Goal: Task Accomplishment & Management: Use online tool/utility

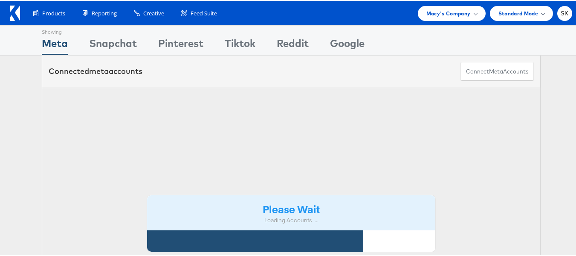
click at [433, 26] on div "Showing Meta Showing Snapchat Showing Pinterest Showing Tiktok Showing Reddit S…" at bounding box center [291, 38] width 499 height 29
click at [432, 20] on div "Products Product Catalogs Enhance Your Product Catalog, Map Them to Publishers,…" at bounding box center [291, 12] width 583 height 24
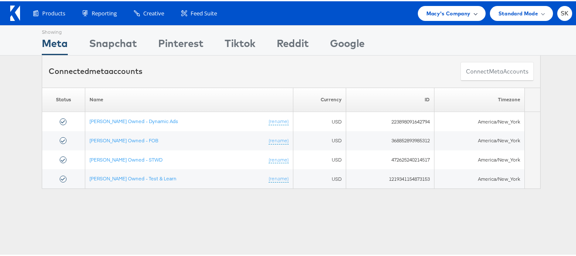
click at [445, 10] on span "Macy's Company" at bounding box center [449, 12] width 44 height 9
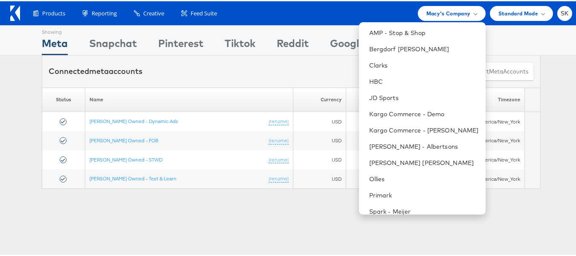
scroll to position [122, 0]
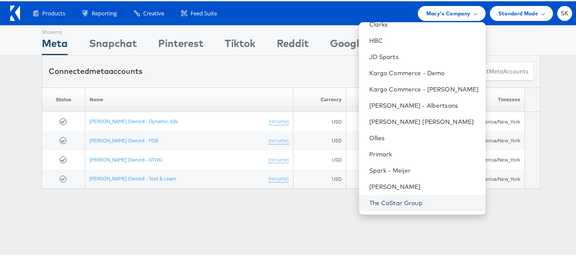
click at [396, 205] on link "The CoStar Group" at bounding box center [424, 201] width 110 height 9
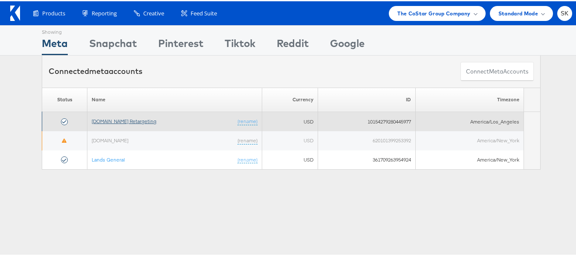
click at [126, 120] on link "[DOMAIN_NAME] Retargeting" at bounding box center [124, 119] width 65 height 6
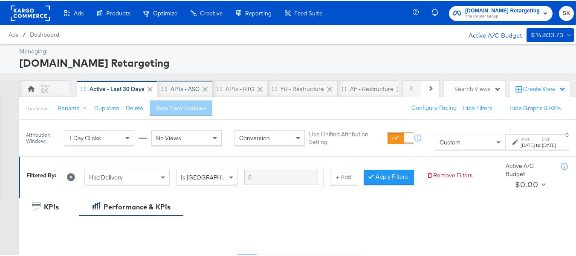
click at [167, 87] on div "APTs - ASC" at bounding box center [185, 87] width 55 height 17
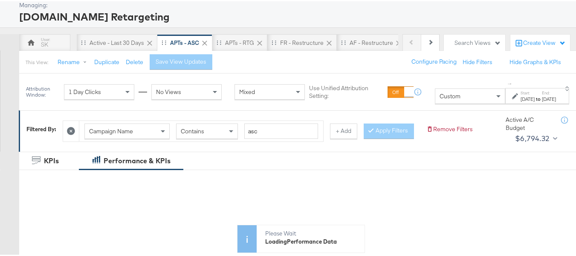
scroll to position [128, 0]
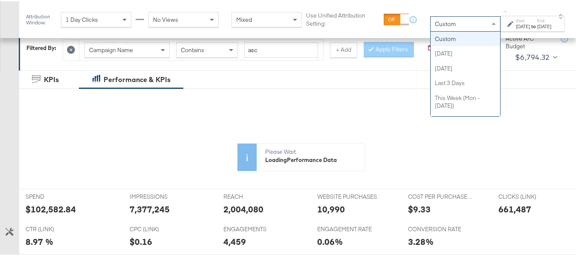
click at [440, 26] on div "Custom" at bounding box center [466, 22] width 70 height 15
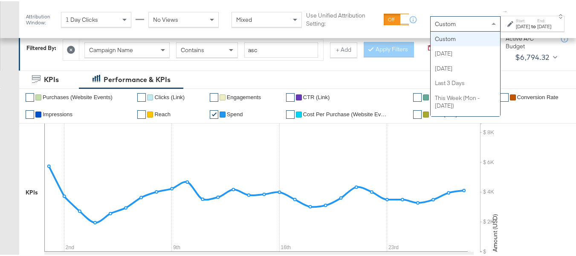
click at [516, 22] on div "Jan 1st 2025" at bounding box center [523, 25] width 14 height 7
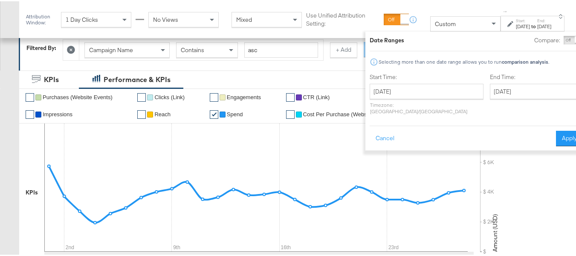
click at [410, 80] on div "Start Time: January 1st 2025 ‹ January 2025 › Su Mo Tu We Th Fr Sa 29 30 31 1 2…" at bounding box center [427, 94] width 114 height 45
click at [410, 83] on input "January 1st 2025" at bounding box center [427, 89] width 114 height 15
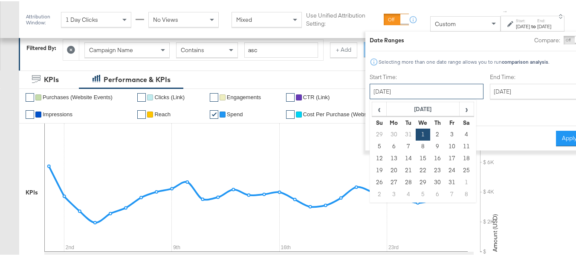
click at [419, 93] on input "January 1st 2025" at bounding box center [427, 89] width 114 height 15
click at [430, 64] on div "Selecting more than one date range allows you to run comparison analysis ." at bounding box center [476, 60] width 213 height 9
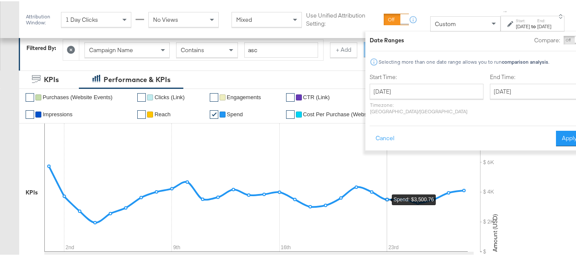
click at [390, 228] on icon at bounding box center [256, 186] width 424 height 128
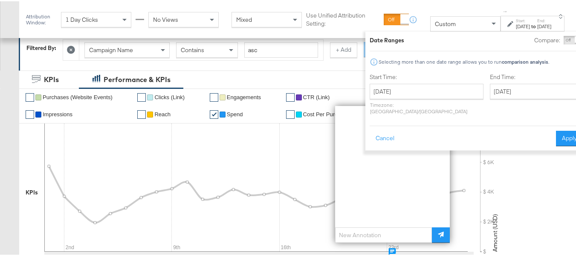
click at [0, 137] on div "Customize KPIs ✔ Purchases (Website Events) ✔ Clicks (Link) ✔ Engagements ✔ CTR…" at bounding box center [291, 212] width 583 height 250
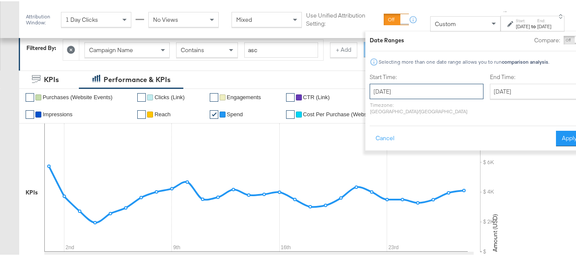
click at [395, 94] on input "January 1st 2025" at bounding box center [427, 89] width 114 height 15
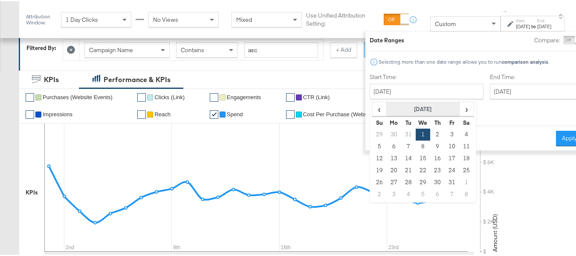
click at [396, 110] on th "January 2025" at bounding box center [423, 108] width 73 height 15
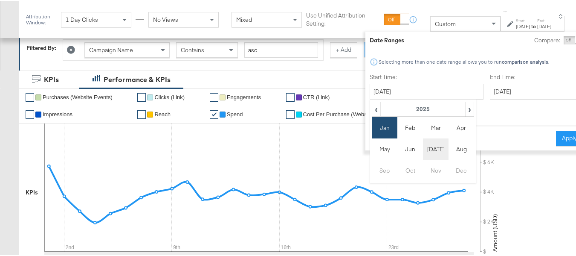
click at [423, 150] on td "Jul" at bounding box center [436, 147] width 26 height 21
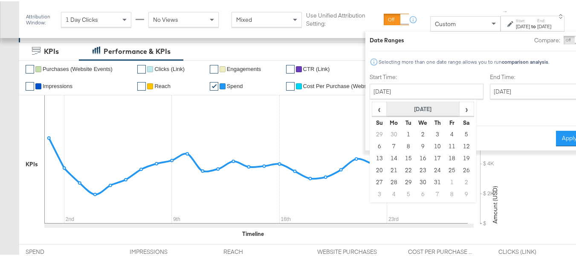
scroll to position [171, 0]
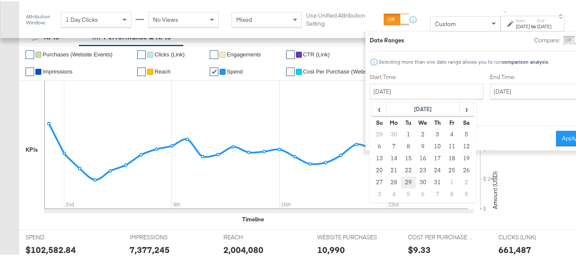
click at [401, 179] on td "29" at bounding box center [408, 181] width 15 height 12
type input "July 29th 2025"
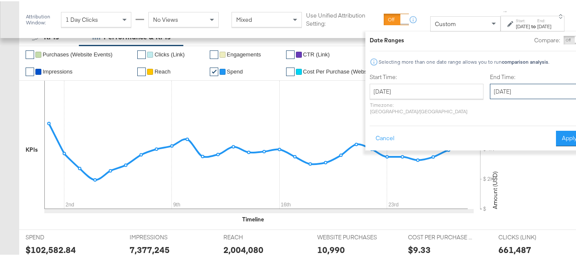
click at [490, 90] on input "July 29th 2025" at bounding box center [535, 89] width 90 height 15
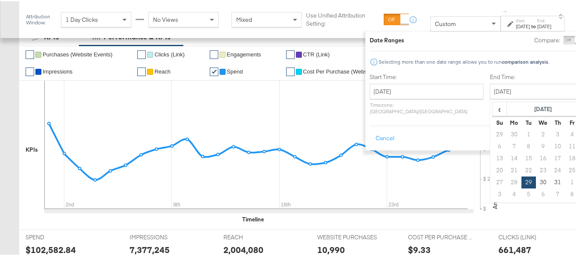
drag, startPoint x: 471, startPoint y: 191, endPoint x: 468, endPoint y: 198, distance: 7.8
click at [507, 191] on td "4" at bounding box center [514, 193] width 15 height 12
type input "August 4th 2025"
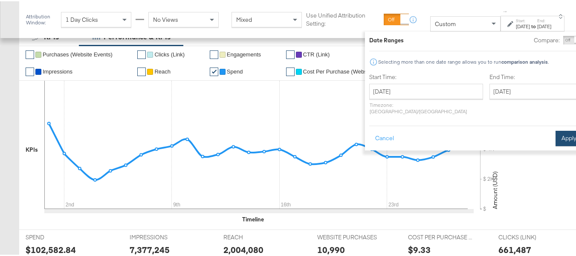
click at [556, 129] on button "Apply" at bounding box center [569, 136] width 27 height 15
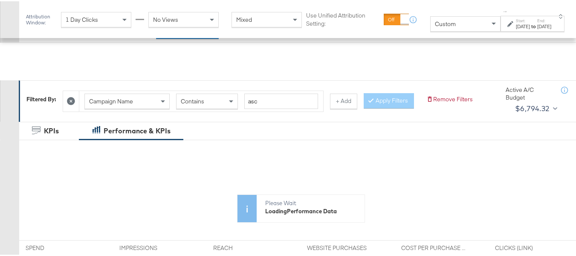
scroll to position [0, 0]
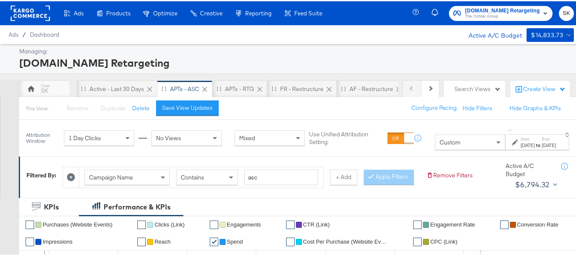
click at [120, 170] on div "Campaign Name" at bounding box center [127, 176] width 84 height 15
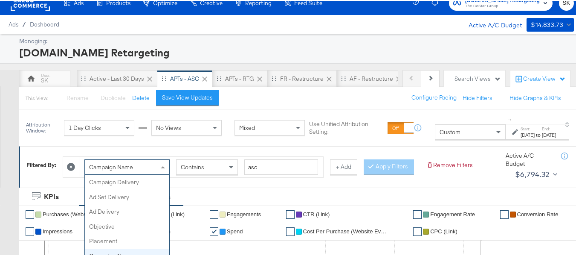
scroll to position [74, 0]
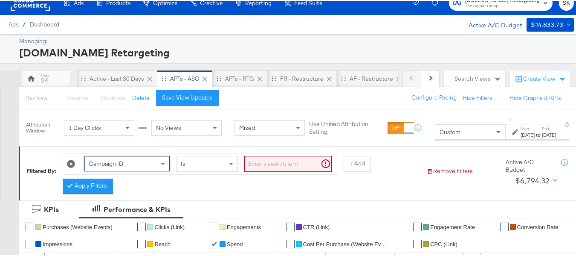
click at [292, 161] on input "search" at bounding box center [287, 162] width 87 height 16
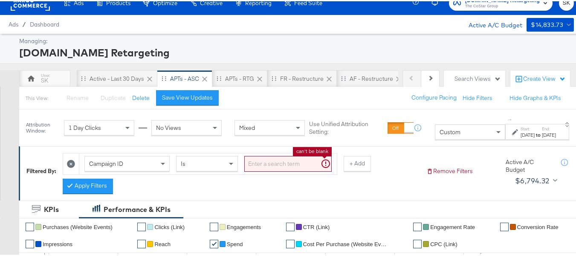
paste input "120211987171790614, 120211983390960614, 120213262769820614, 120213262649380614"
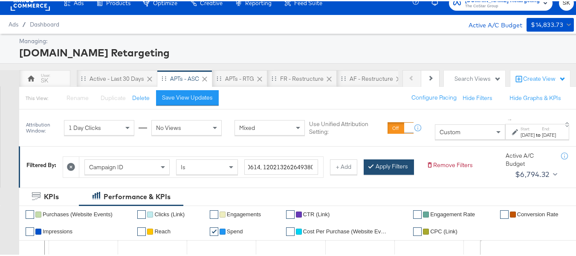
click at [364, 173] on button "Apply Filters" at bounding box center [389, 165] width 50 height 15
type input "120211987171790614,120211983390960614,120213262769820614,120213262649380614"
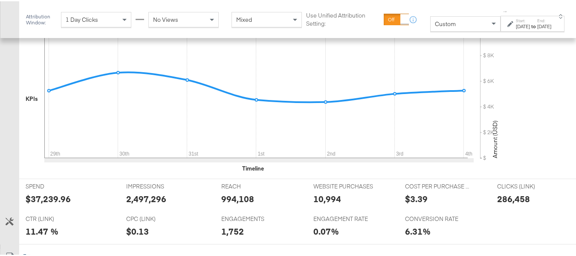
scroll to position [93, 0]
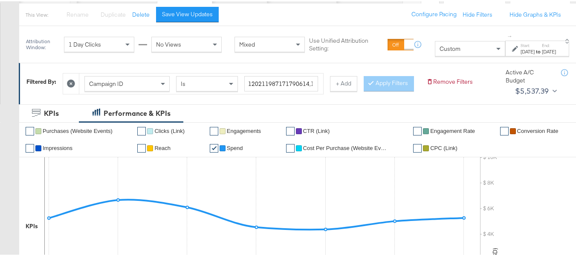
click at [521, 51] on div "Jul 29th 2025" at bounding box center [528, 50] width 14 height 7
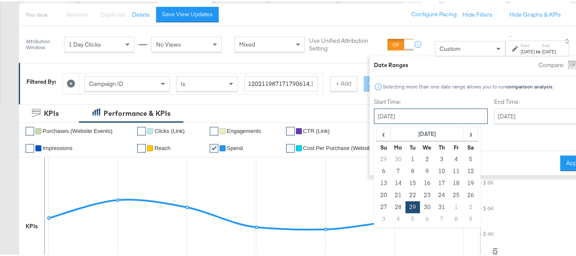
click at [419, 110] on input "July 29th 2025" at bounding box center [431, 114] width 114 height 15
click at [406, 194] on td "22" at bounding box center [413, 194] width 15 height 12
type input "July 22nd 2025"
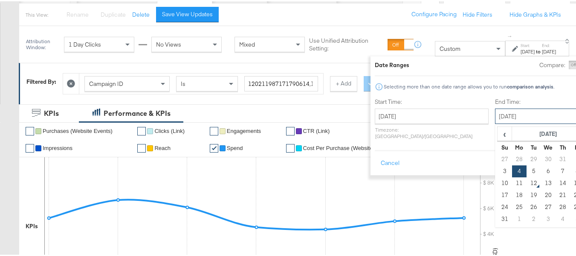
click at [499, 119] on input "August 4th 2025" at bounding box center [540, 114] width 90 height 15
click at [512, 160] on td "28" at bounding box center [519, 158] width 15 height 12
type input "July 28th 2025"
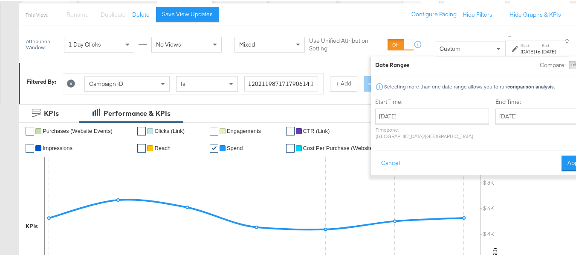
click at [568, 153] on ul "✔ Purchases (Website Events) ✔ Clicks (Link) ✔ Engagements ✔ CTR (Link) ✔ Engag…" at bounding box center [304, 138] width 571 height 34
click at [562, 154] on button "Apply" at bounding box center [575, 161] width 27 height 15
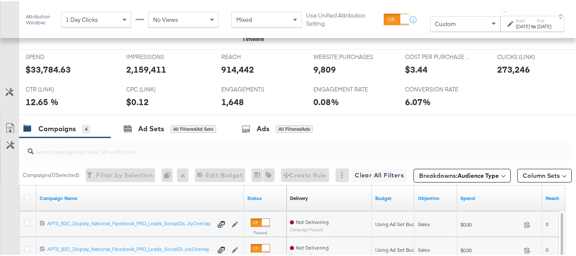
scroll to position [341, 0]
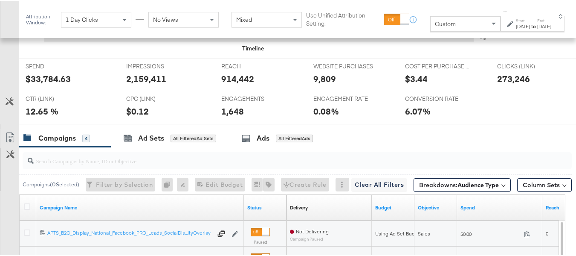
click at [516, 23] on div "Jul 22nd 2025" at bounding box center [523, 25] width 14 height 7
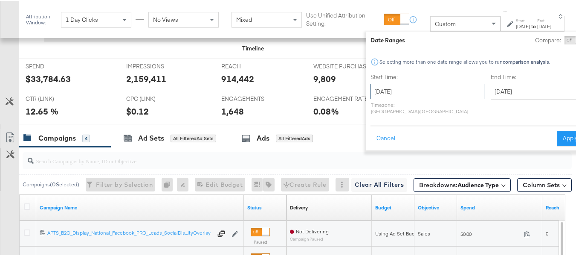
click at [404, 96] on input "July 22nd 2025" at bounding box center [428, 89] width 114 height 15
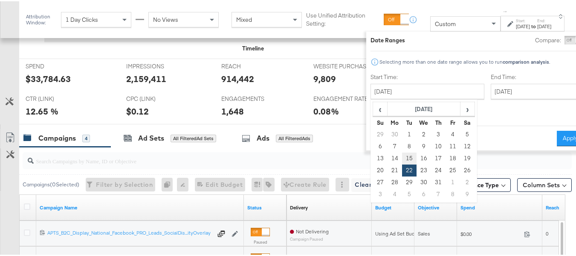
click at [402, 159] on td "15" at bounding box center [409, 157] width 15 height 12
type input "July 15th 2025"
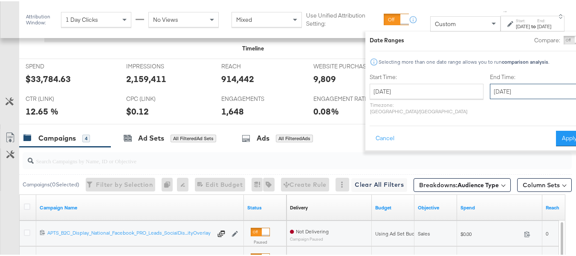
click at [490, 93] on input "July 28th 2025" at bounding box center [535, 89] width 90 height 15
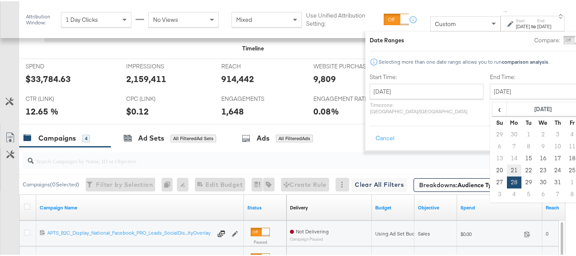
click at [507, 169] on td "21" at bounding box center [514, 169] width 15 height 12
type input "July 21st 2025"
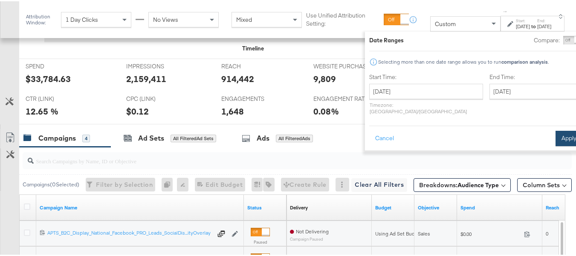
click at [556, 129] on button "Apply" at bounding box center [569, 136] width 27 height 15
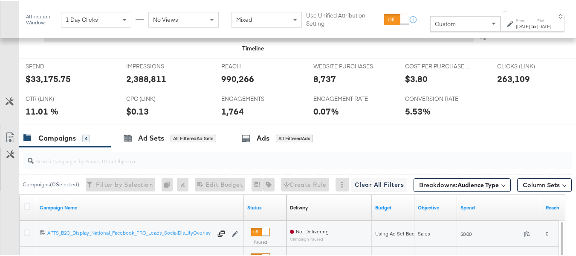
click at [530, 25] on strong "to" at bounding box center [533, 25] width 7 height 6
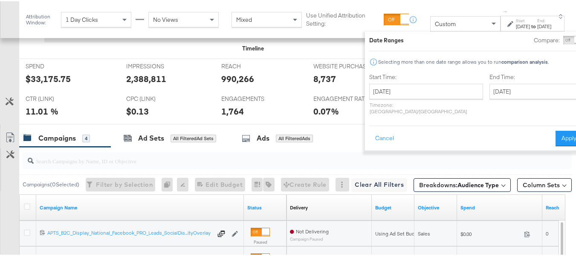
click at [416, 101] on p "Timezone: Asia/Calcutta" at bounding box center [426, 106] width 114 height 13
click at [416, 87] on input "July 15th 2025" at bounding box center [426, 89] width 114 height 15
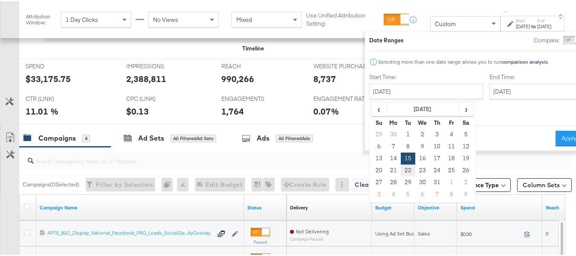
click at [401, 167] on td "22" at bounding box center [408, 169] width 15 height 12
type input "July 22nd 2025"
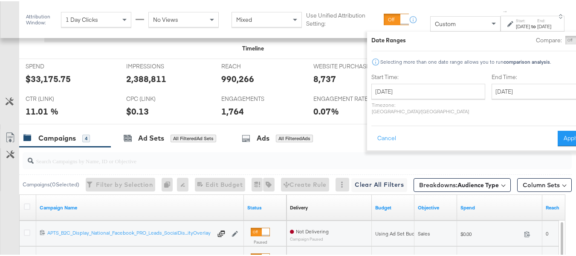
click at [492, 81] on div "End Time: July 22nd 2025 ‹ July 2025 › Su Mo Tu We Th Fr Sa 29 30 1 2 3 4 5 6 7…" at bounding box center [538, 94] width 93 height 45
click at [492, 90] on input "July 22nd 2025" at bounding box center [537, 89] width 90 height 15
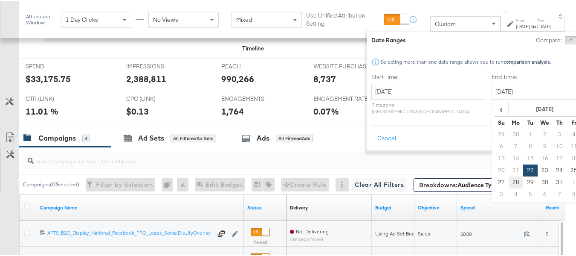
click at [509, 183] on td "28" at bounding box center [516, 181] width 15 height 12
type input "July 28th 2025"
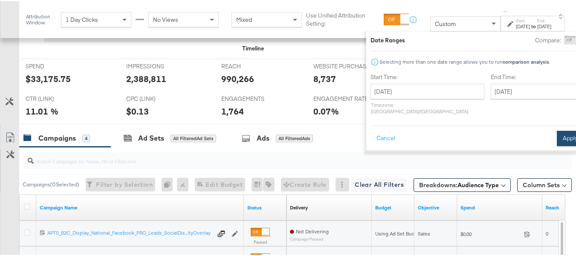
click at [561, 131] on button "Apply" at bounding box center [570, 136] width 27 height 15
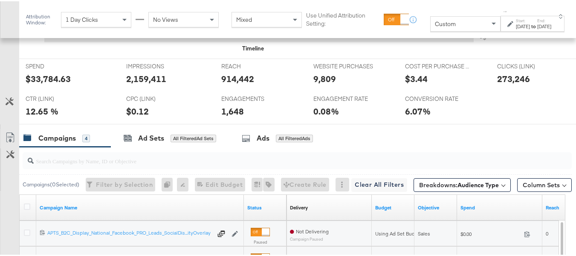
click at [518, 26] on div "Jul 22nd 2025" at bounding box center [523, 25] width 14 height 7
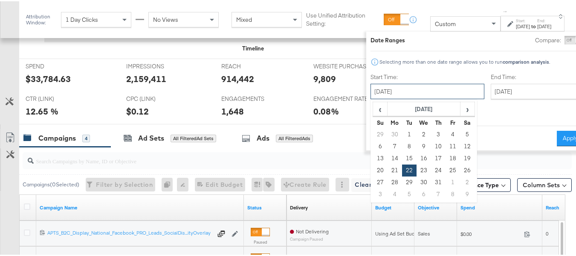
click at [410, 88] on input "July 22nd 2025" at bounding box center [428, 89] width 114 height 15
click at [402, 177] on td "29" at bounding box center [409, 181] width 15 height 12
type input "July 29th 2025"
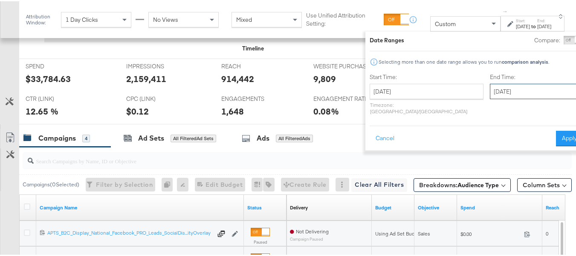
click at [491, 87] on input "July 29th 2025" at bounding box center [535, 89] width 90 height 15
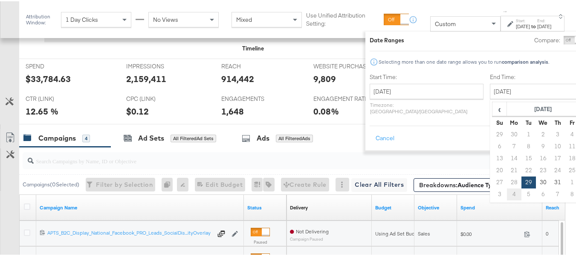
click at [507, 189] on td "4" at bounding box center [514, 193] width 15 height 12
type input "August 4th 2025"
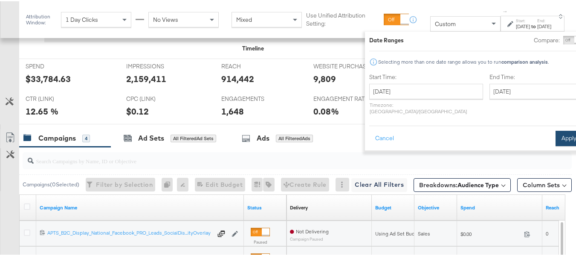
click at [556, 129] on button "Apply" at bounding box center [569, 136] width 27 height 15
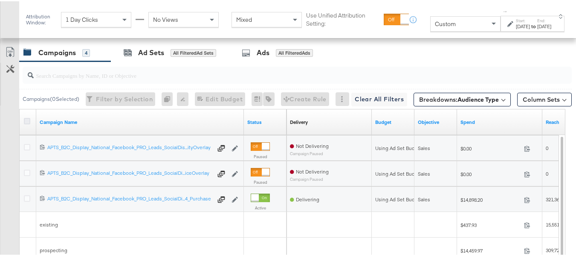
click at [25, 123] on icon at bounding box center [27, 119] width 6 height 6
click at [0, 0] on input "checkbox" at bounding box center [0, 0] width 0 height 0
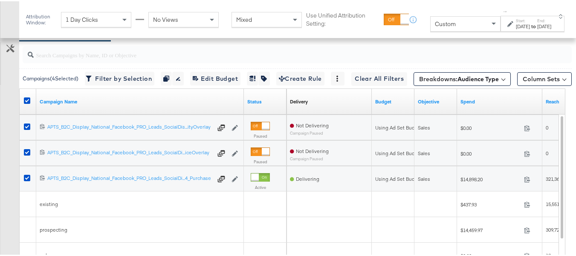
scroll to position [414, 0]
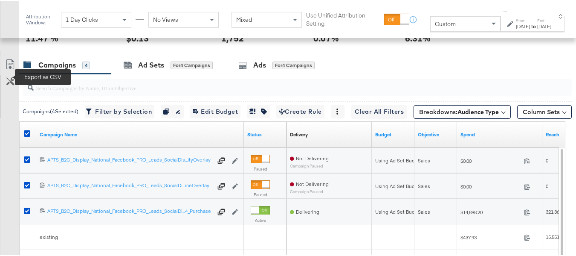
click at [9, 68] on icon at bounding box center [10, 63] width 10 height 10
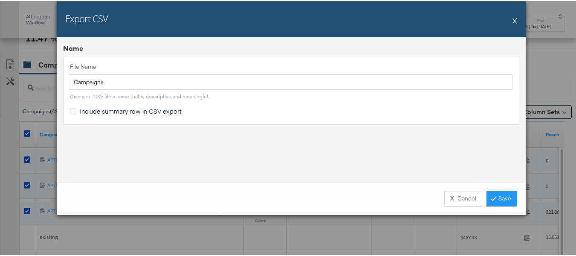
click at [105, 108] on span "Include summary row in CSV export" at bounding box center [131, 109] width 102 height 9
click at [0, 0] on input "Include summary row in CSV export" at bounding box center [0, 0] width 0 height 0
click at [509, 197] on link "Save" at bounding box center [502, 196] width 31 height 15
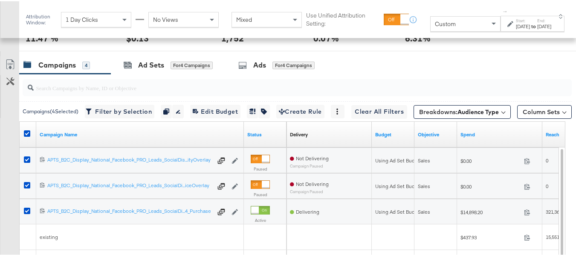
scroll to position [244, 0]
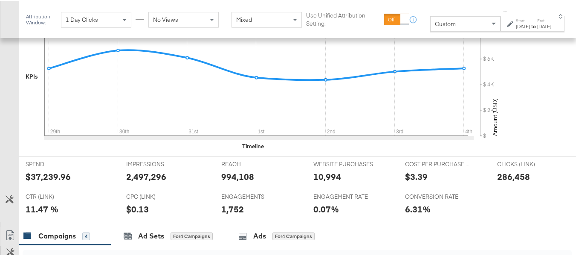
click at [136, 188] on div "IMPRESSIONS IMPRESSIONS 2,497,296" at bounding box center [168, 171] width 96 height 32
copy div "2,497,296"
click at [232, 181] on div "994,108" at bounding box center [237, 175] width 33 height 12
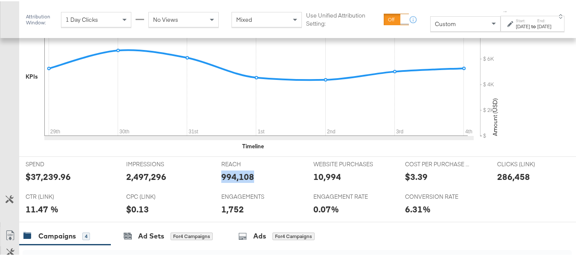
copy div "994,108"
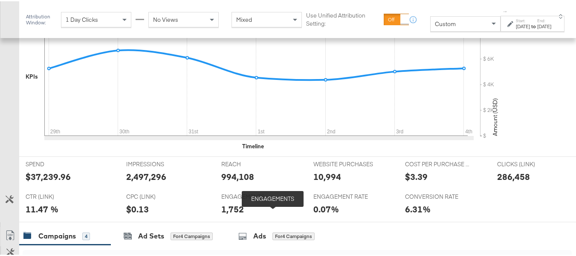
click at [273, 199] on span "ENGAGEMENTS" at bounding box center [253, 195] width 64 height 8
click at [520, 17] on div "Start: Jul 29th 2025 to End: Aug 4th 2025" at bounding box center [533, 23] width 35 height 12
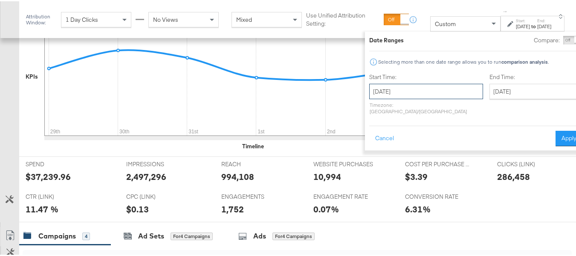
click at [421, 89] on input "July 29th 2025" at bounding box center [426, 89] width 114 height 15
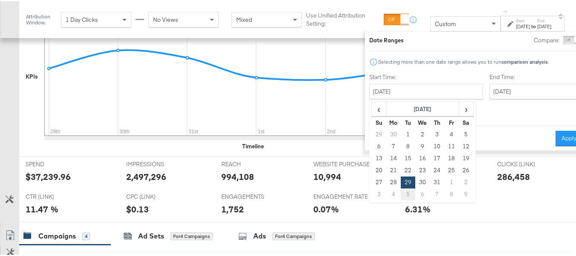
click at [401, 195] on td "5" at bounding box center [408, 193] width 15 height 12
type input "August 5th 2025"
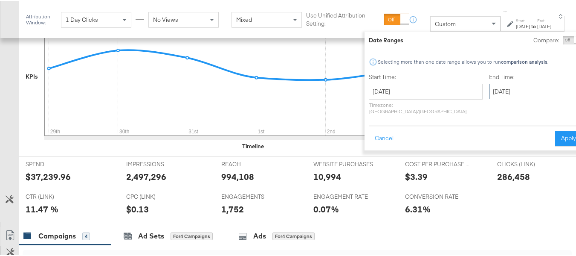
click at [489, 93] on input "August 5th 2025" at bounding box center [534, 89] width 90 height 15
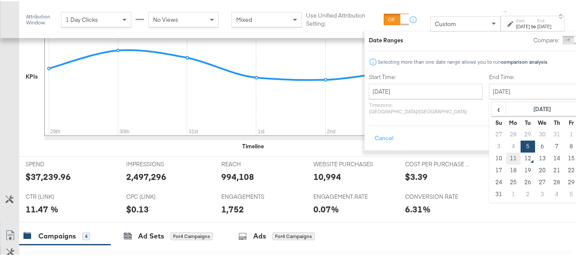
click at [506, 160] on td "11" at bounding box center [513, 157] width 15 height 12
type input "August 11th 2025"
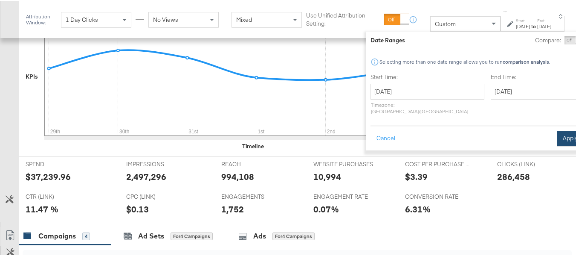
click at [557, 129] on button "Apply" at bounding box center [570, 136] width 27 height 15
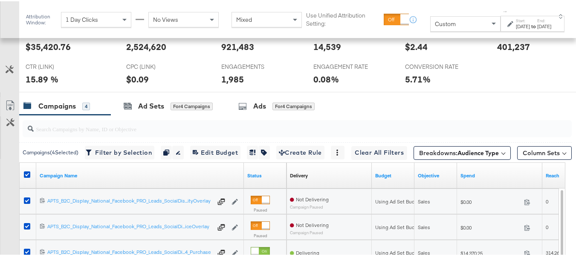
scroll to position [427, 0]
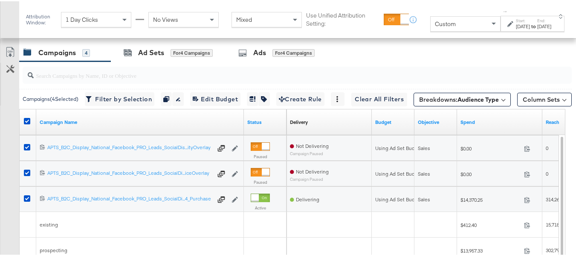
click at [28, 125] on div at bounding box center [28, 120] width 9 height 9
click at [28, 123] on icon at bounding box center [27, 119] width 6 height 6
click at [0, 0] on input "checkbox" at bounding box center [0, 0] width 0 height 0
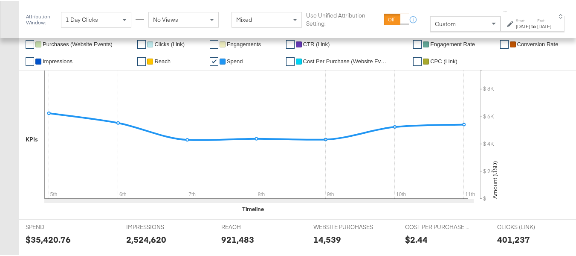
scroll to position [0, 0]
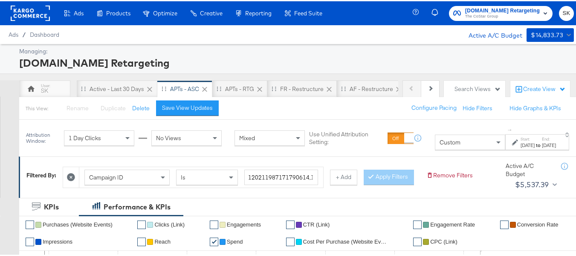
click at [521, 139] on div "Start: Aug 5th 2025 to End: Aug 11th 2025" at bounding box center [538, 141] width 35 height 12
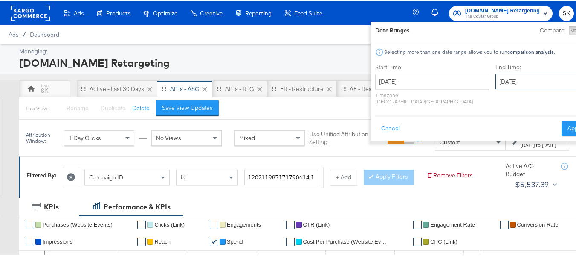
click at [496, 76] on input "August 11th 2025" at bounding box center [541, 80] width 90 height 15
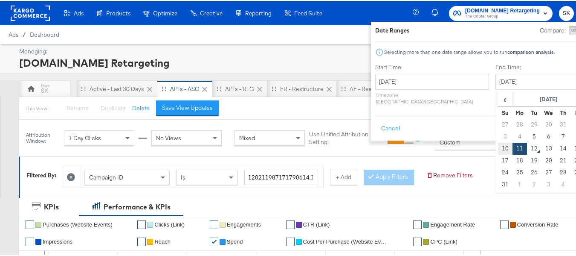
click at [498, 147] on td "10" at bounding box center [505, 147] width 15 height 12
type input "August 10th 2025"
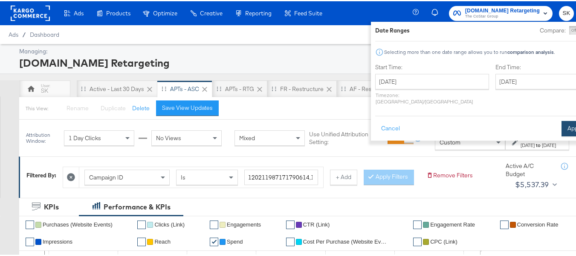
click at [562, 121] on button "Apply" at bounding box center [575, 126] width 27 height 15
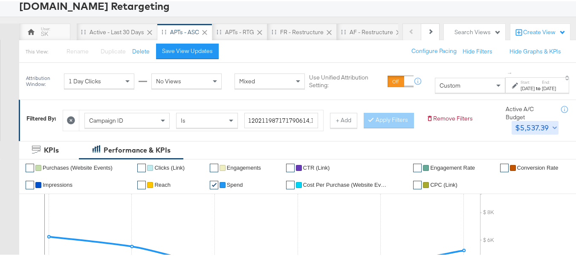
scroll to position [128, 0]
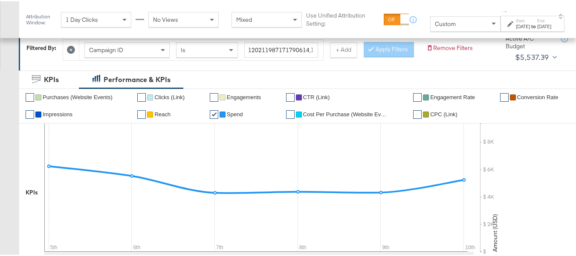
click at [516, 26] on div "Aug 5th 2025" at bounding box center [523, 25] width 14 height 7
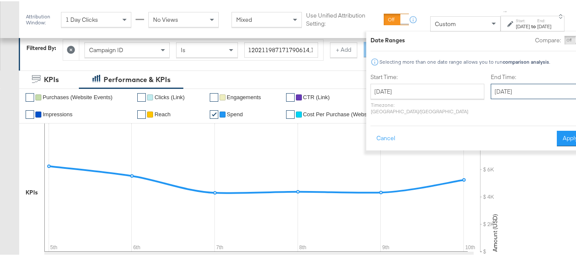
click at [491, 92] on input "August 10th 2025" at bounding box center [536, 89] width 90 height 15
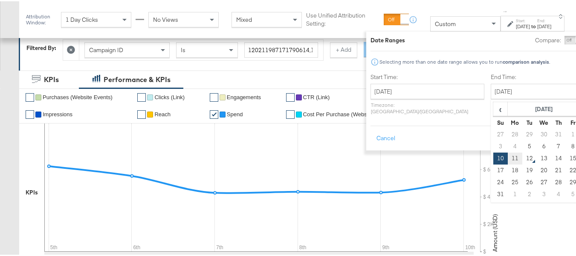
click at [508, 155] on td "11" at bounding box center [515, 157] width 15 height 12
type input "August 11th 2025"
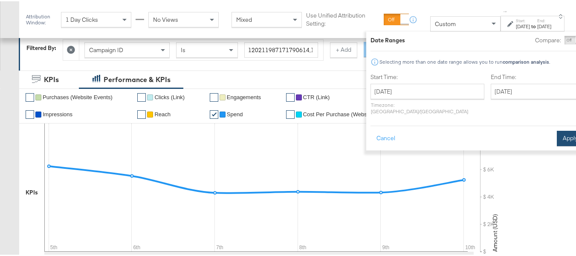
click at [557, 132] on button "Apply" at bounding box center [570, 136] width 27 height 15
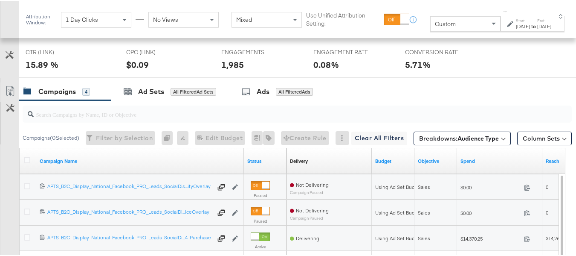
scroll to position [427, 0]
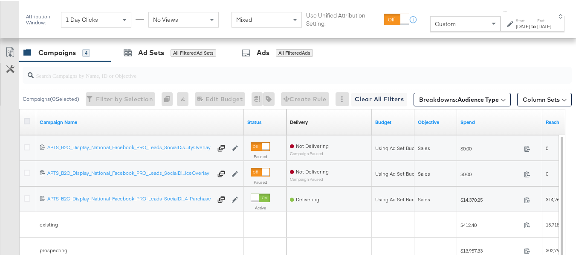
click at [27, 123] on icon at bounding box center [27, 119] width 6 height 6
click at [0, 0] on input "checkbox" at bounding box center [0, 0] width 0 height 0
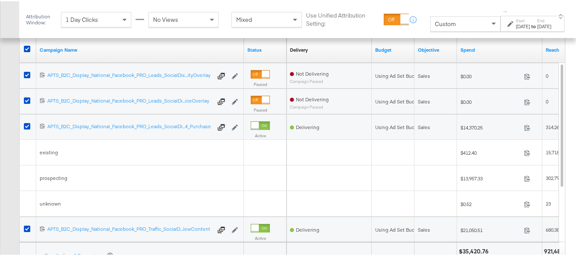
scroll to position [372, 0]
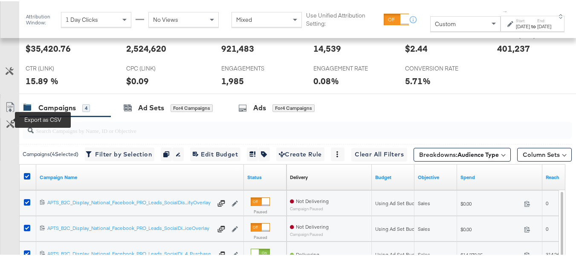
click at [11, 111] on icon at bounding box center [10, 106] width 10 height 10
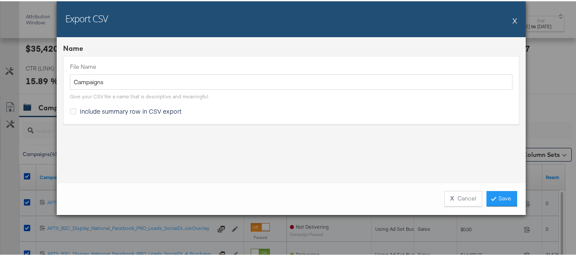
click at [134, 113] on span "Include summary row in CSV export" at bounding box center [131, 109] width 102 height 9
click at [152, 119] on div "File Name Campaigns Give your CSV file a name that is descriptive and meaningfu…" at bounding box center [291, 89] width 456 height 68
click at [152, 109] on span "Include summary row in CSV export" at bounding box center [131, 109] width 102 height 9
click at [0, 0] on input "Include summary row in CSV export" at bounding box center [0, 0] width 0 height 0
click at [501, 198] on link "Save" at bounding box center [502, 196] width 31 height 15
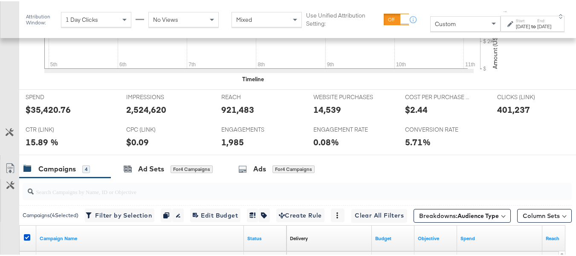
scroll to position [286, 0]
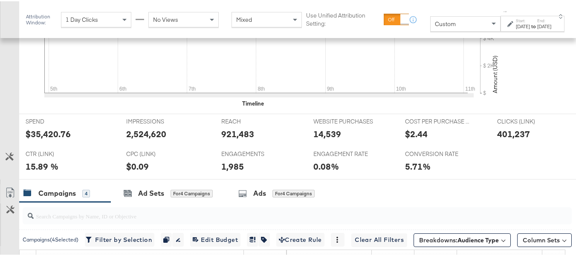
click at [226, 139] on div "921,483" at bounding box center [237, 132] width 33 height 12
copy div "921,483"
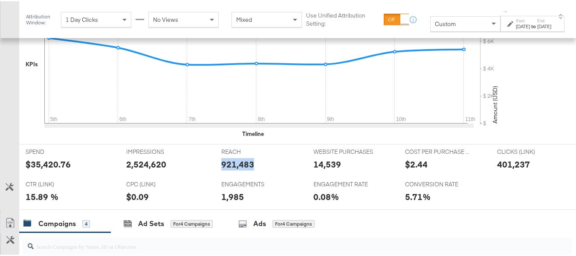
scroll to position [341, 0]
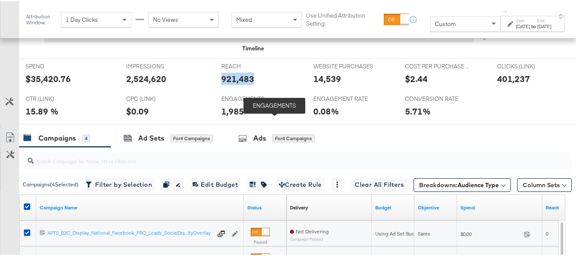
click at [274, 102] on span "ENGAGEMENTS" at bounding box center [253, 97] width 64 height 8
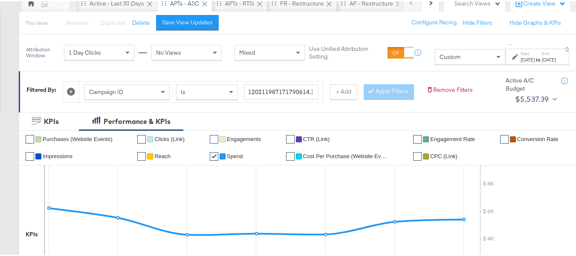
scroll to position [0, 0]
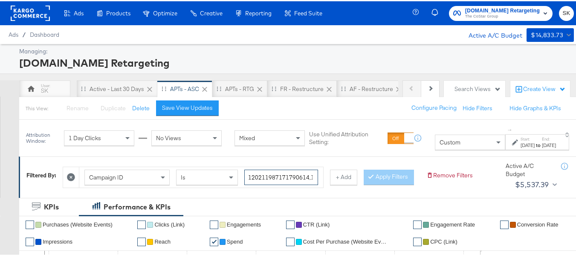
click at [298, 179] on input "120211987171790614,120211983390960614,120213262769820614,120213262649380614" at bounding box center [281, 176] width 74 height 16
paste input "3262769820614, 120213262649380614, 12021198717179"
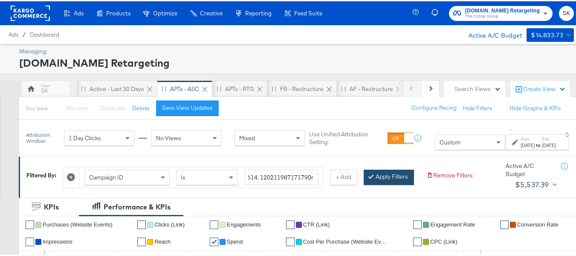
click at [364, 183] on button "Apply Filters" at bounding box center [389, 175] width 50 height 15
type input "120213262769820614,120213262649380614,120211987171790614"
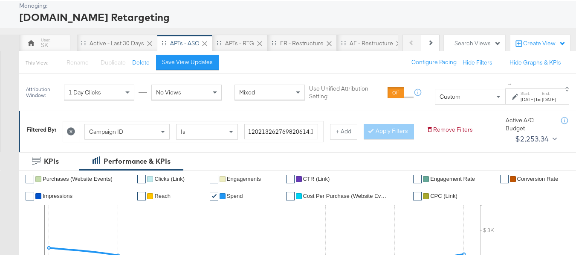
scroll to position [43, 0]
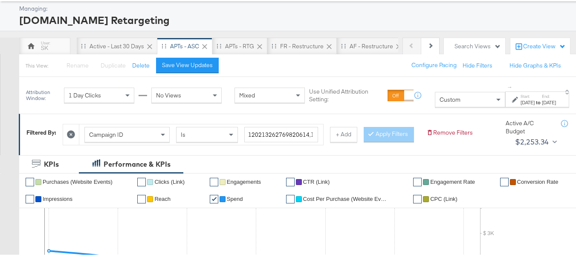
click at [521, 102] on div "Aug 5th 2025" at bounding box center [528, 101] width 14 height 7
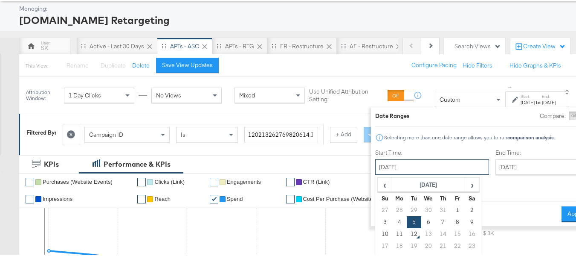
click at [406, 165] on input "August 5th 2025" at bounding box center [432, 165] width 114 height 15
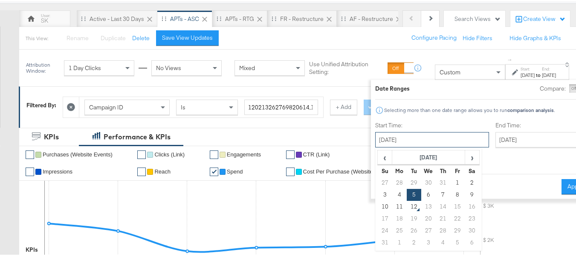
scroll to position [85, 0]
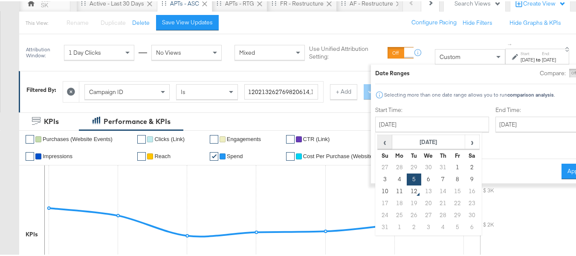
click at [378, 145] on span "‹" at bounding box center [384, 140] width 13 height 13
click at [407, 200] on td "22" at bounding box center [414, 202] width 15 height 12
type input "July 22nd 2025"
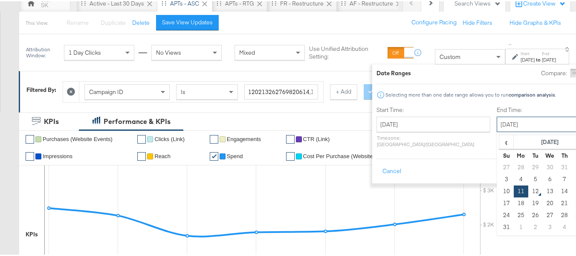
click at [497, 125] on input "August 11th 2025" at bounding box center [542, 122] width 90 height 15
click at [514, 163] on td "28" at bounding box center [521, 166] width 15 height 12
type input "July 28th 2025"
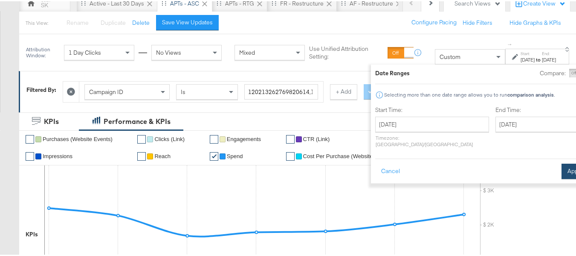
click at [562, 162] on button "Apply" at bounding box center [575, 169] width 27 height 15
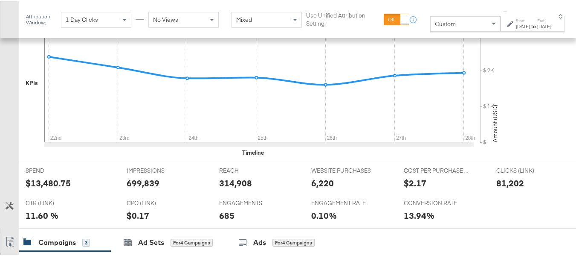
scroll to position [299, 0]
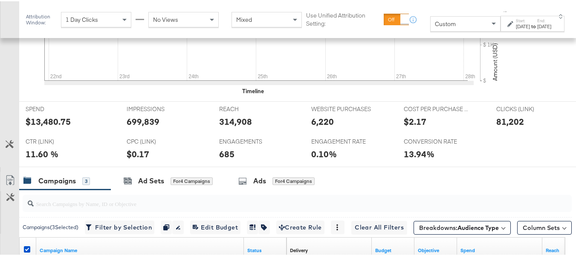
click at [546, 21] on label "End:" at bounding box center [545, 20] width 14 height 6
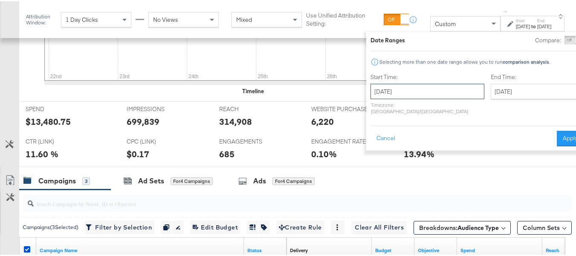
click at [401, 91] on input "July 22nd 2025" at bounding box center [428, 89] width 114 height 15
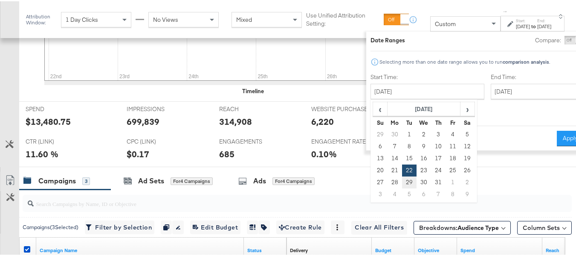
click at [402, 181] on td "29" at bounding box center [409, 181] width 15 height 12
type input "July 29th 2025"
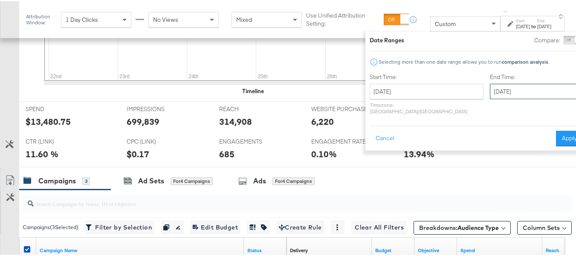
click at [490, 93] on input "July 29th 2025" at bounding box center [535, 89] width 90 height 15
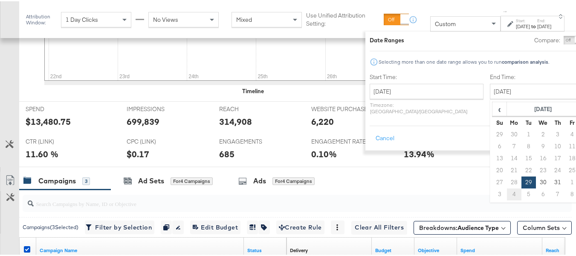
click at [507, 191] on td "4" at bounding box center [514, 193] width 15 height 12
type input "August 4th 2025"
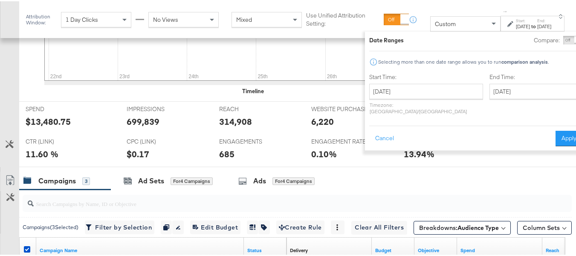
click at [556, 132] on button "Apply" at bounding box center [569, 136] width 27 height 15
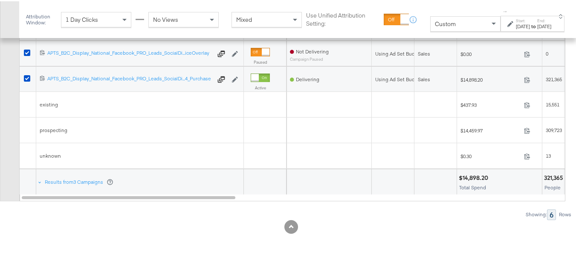
scroll to position [431, 0]
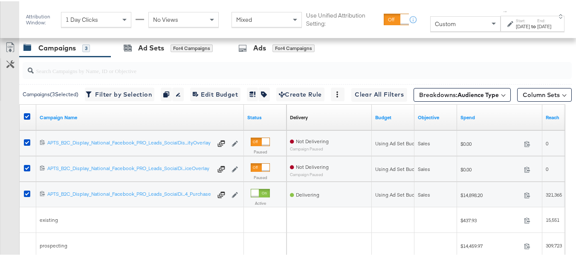
drag, startPoint x: 28, startPoint y: 126, endPoint x: 25, endPoint y: 131, distance: 5.8
click at [28, 118] on icon at bounding box center [27, 115] width 6 height 6
click at [0, 0] on input "checkbox" at bounding box center [0, 0] width 0 height 0
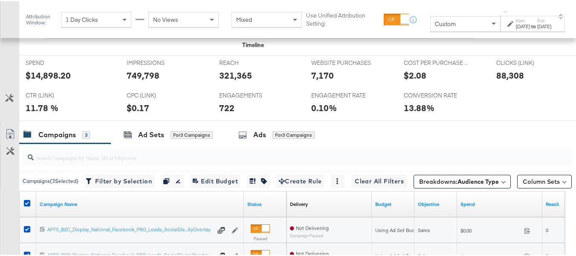
scroll to position [303, 0]
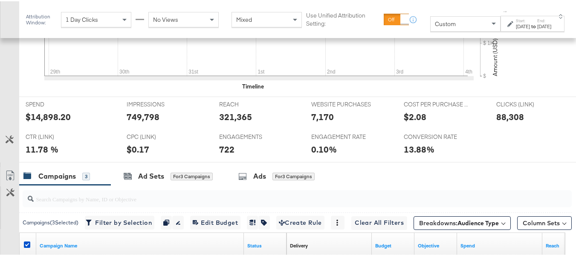
click at [47, 122] on div "$14,898.20" at bounding box center [48, 115] width 45 height 12
copy div "$14,898.20"
click at [224, 122] on div "321,365" at bounding box center [235, 115] width 33 height 12
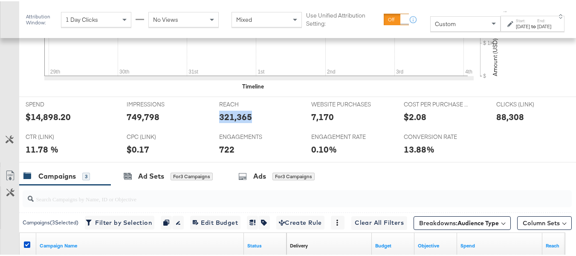
click at [224, 122] on div "321,365" at bounding box center [235, 115] width 33 height 12
copy div "321,365"
click at [136, 128] on div "IMPRESSIONS IMPRESSIONS 749,798" at bounding box center [166, 112] width 93 height 32
copy div "749,798"
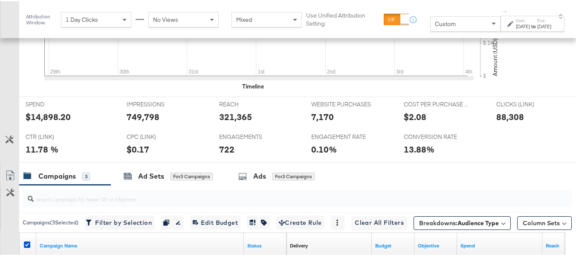
click at [508, 122] on div "88,308" at bounding box center [511, 115] width 28 height 12
copy div "88,308"
click at [316, 122] on div "7,170" at bounding box center [322, 115] width 23 height 12
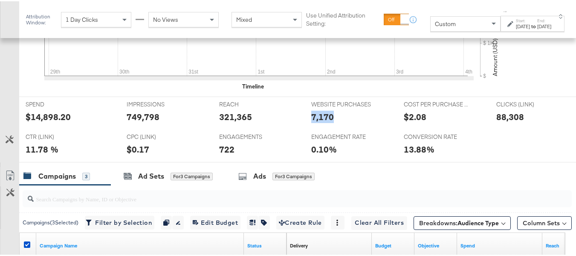
copy div "7,170"
click at [227, 154] on div "722" at bounding box center [226, 148] width 15 height 12
copy div "722"
click at [500, 148] on div "SPEND SPEND $14,898.20 IMPRESSIONS IMPRESSIONS 749,798 REACH REACH 321,365 WEBS…" at bounding box center [301, 128] width 564 height 66
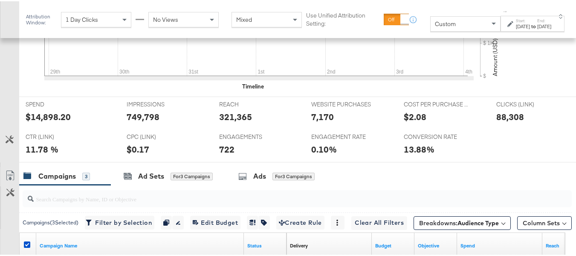
click at [516, 24] on div "Jul 29th 2025" at bounding box center [523, 25] width 14 height 7
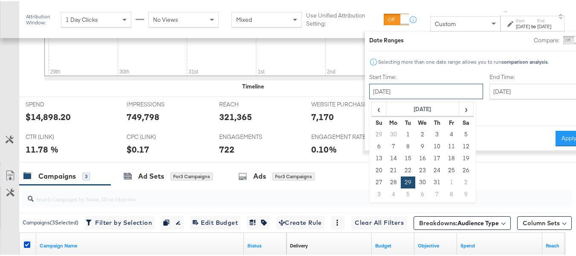
click at [389, 95] on input "July 29th 2025" at bounding box center [426, 89] width 114 height 15
click at [401, 192] on td "5" at bounding box center [408, 193] width 15 height 12
type input "August 5th 2025"
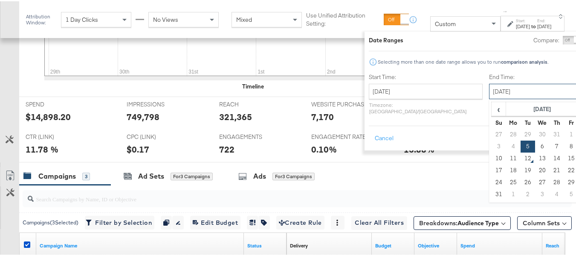
click at [512, 89] on input "August 5th 2025" at bounding box center [534, 89] width 90 height 15
click at [506, 157] on td "11" at bounding box center [513, 157] width 15 height 12
type input "August 11th 2025"
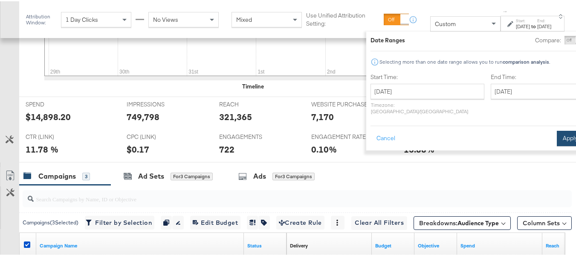
click at [557, 130] on button "Apply" at bounding box center [570, 136] width 27 height 15
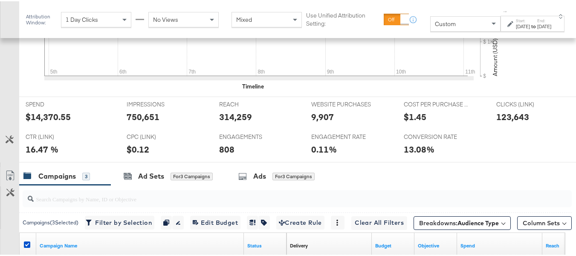
click at [49, 122] on div "$14,370.55" at bounding box center [48, 115] width 45 height 12
copy div "$14,370.55"
click at [237, 122] on div "314,259" at bounding box center [235, 115] width 33 height 12
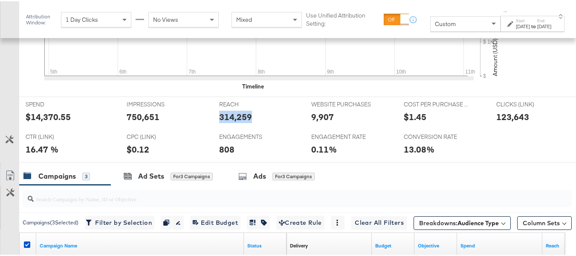
click at [237, 122] on div "314,259" at bounding box center [235, 115] width 33 height 12
click at [140, 122] on div "750,651" at bounding box center [143, 115] width 33 height 12
click at [517, 122] on div "123,643" at bounding box center [513, 115] width 33 height 12
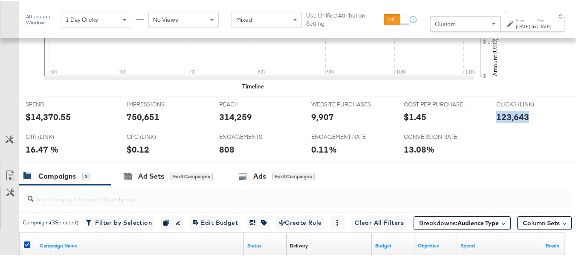
click at [517, 122] on div "123,643" at bounding box center [513, 115] width 33 height 12
click at [317, 122] on div "9,907" at bounding box center [322, 115] width 23 height 12
click at [222, 154] on div "808" at bounding box center [226, 148] width 15 height 12
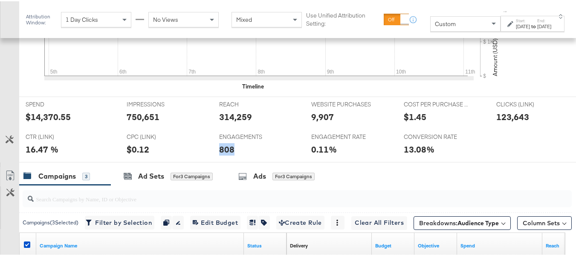
click at [222, 154] on div "808" at bounding box center [226, 148] width 15 height 12
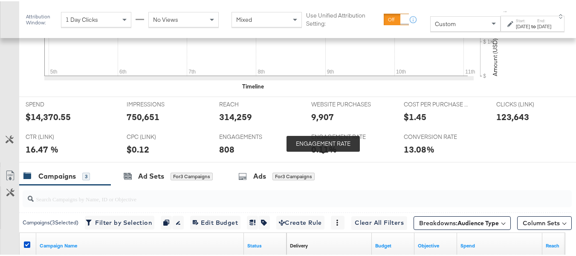
click at [323, 140] on span "ENGAGEMENT RATE" at bounding box center [343, 135] width 64 height 8
click at [538, 29] on div "Aug 11th 2025" at bounding box center [545, 25] width 14 height 7
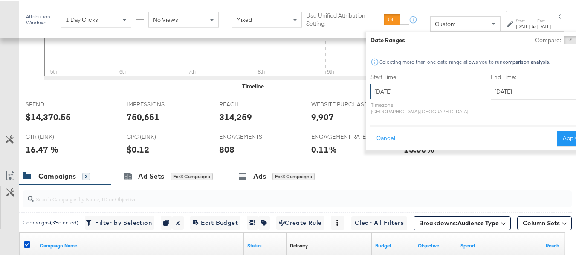
click at [392, 92] on input "August 5th 2025" at bounding box center [428, 89] width 114 height 15
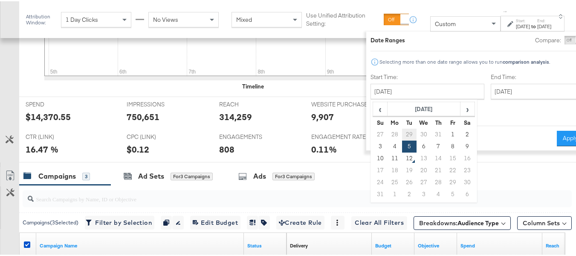
click at [402, 131] on td "29" at bounding box center [409, 133] width 15 height 12
type input "July 29th 2025"
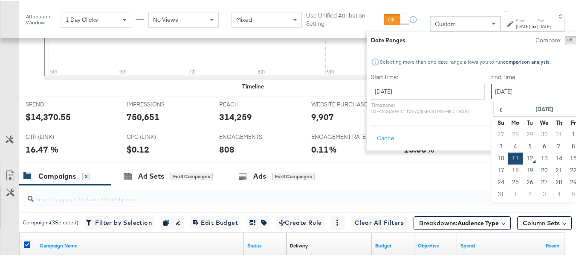
click at [495, 95] on input "August 11th 2025" at bounding box center [536, 89] width 90 height 15
click at [509, 145] on td "4" at bounding box center [516, 145] width 15 height 12
type input "August 4th 2025"
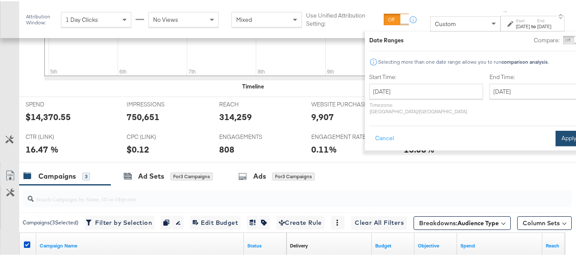
click at [556, 132] on button "Apply" at bounding box center [569, 136] width 27 height 15
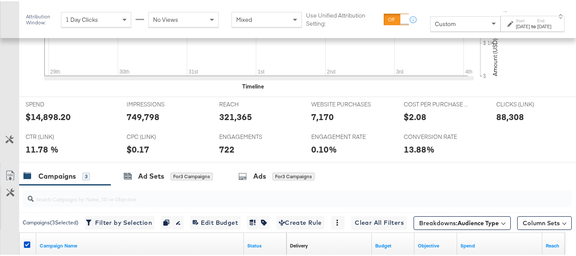
click at [477, 154] on div "13.88%" at bounding box center [444, 148] width 80 height 12
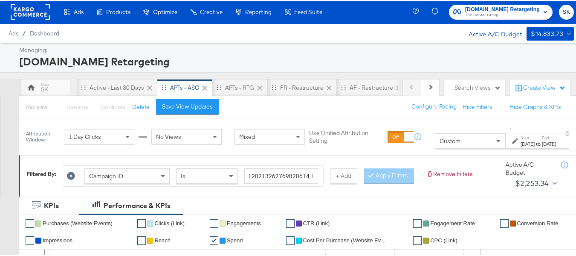
scroll to position [0, 0]
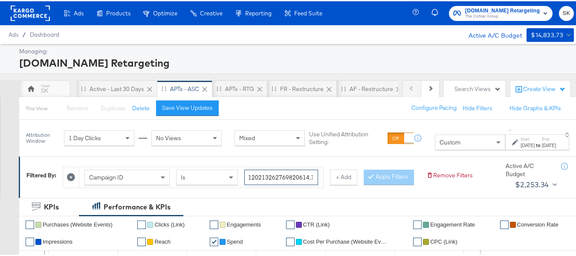
click at [278, 179] on input "120213262769820614,120213262649380614,120211987171790614" at bounding box center [281, 176] width 74 height 16
paste input "198339096"
type input "120211983390960614"
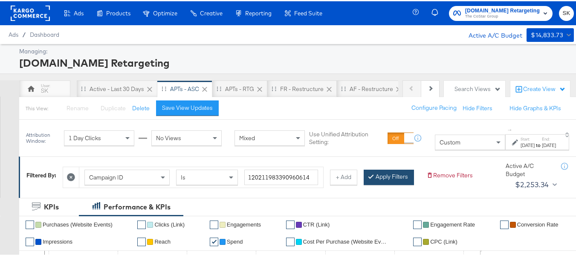
click at [364, 183] on button "Apply Filters" at bounding box center [389, 175] width 50 height 15
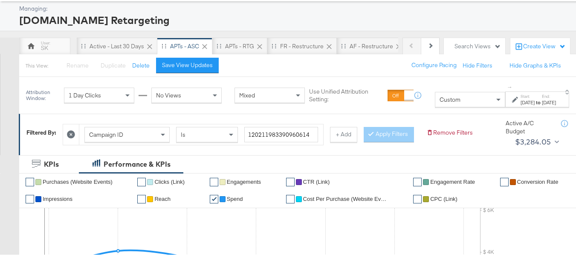
click at [535, 105] on div "to" at bounding box center [538, 101] width 7 height 7
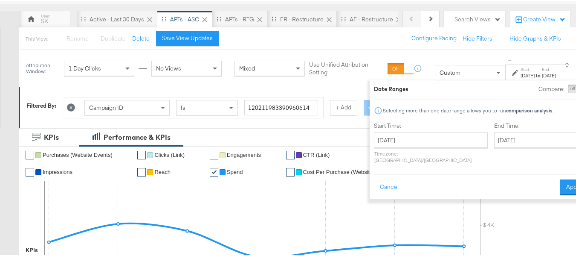
scroll to position [85, 0]
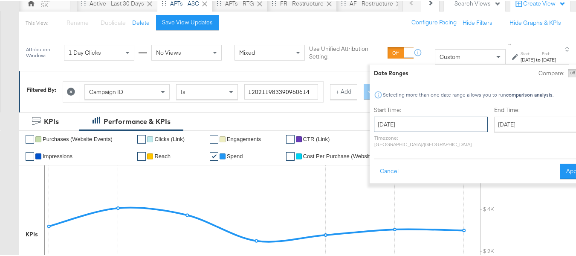
click at [392, 128] on input "July 29th 2025" at bounding box center [431, 122] width 114 height 15
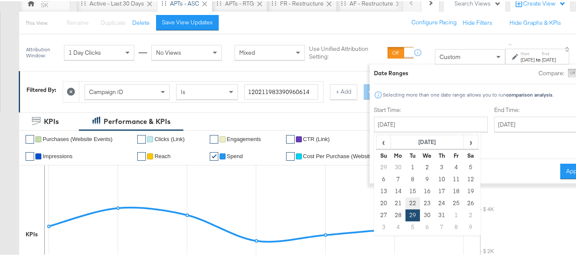
click at [406, 197] on td "22" at bounding box center [413, 202] width 15 height 12
type input "July 22nd 2025"
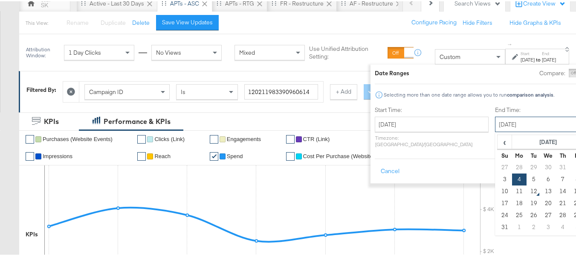
click at [495, 126] on input "August 4th 2025" at bounding box center [540, 122] width 90 height 15
click at [512, 167] on td "28" at bounding box center [519, 166] width 15 height 12
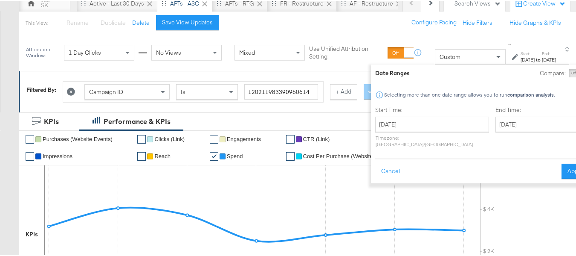
type input "July 28th 2025"
click at [562, 162] on button "Apply" at bounding box center [575, 169] width 27 height 15
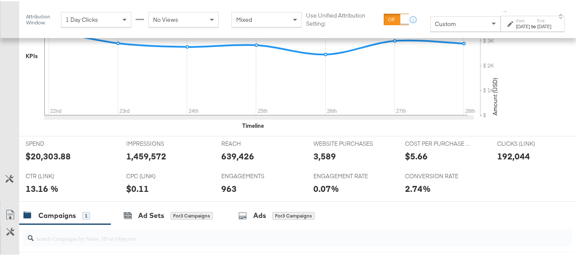
scroll to position [299, 0]
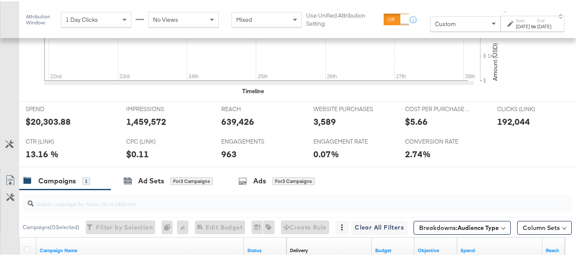
click at [516, 29] on div "Jul 22nd 2025" at bounding box center [523, 25] width 14 height 7
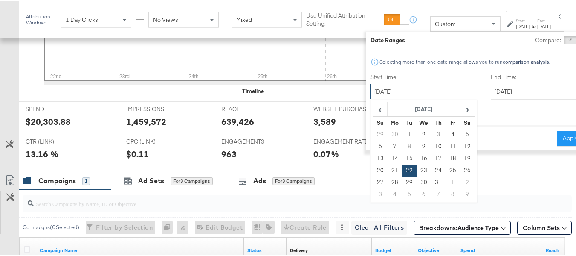
click at [392, 89] on input "July 22nd 2025" at bounding box center [428, 89] width 114 height 15
click at [402, 182] on td "29" at bounding box center [409, 181] width 15 height 12
type input "July 29th 2025"
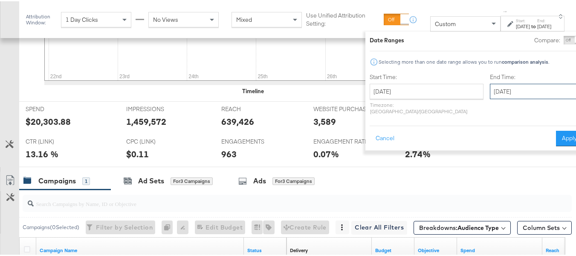
click at [498, 85] on input "July 29th 2025" at bounding box center [535, 89] width 90 height 15
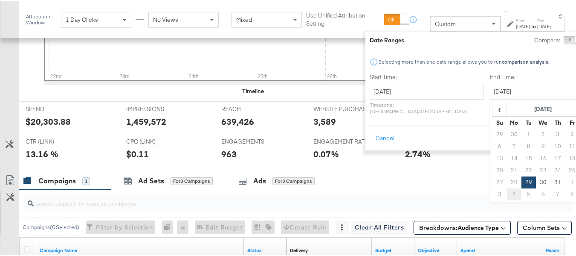
click at [507, 189] on td "4" at bounding box center [514, 193] width 15 height 12
type input "August 4th 2025"
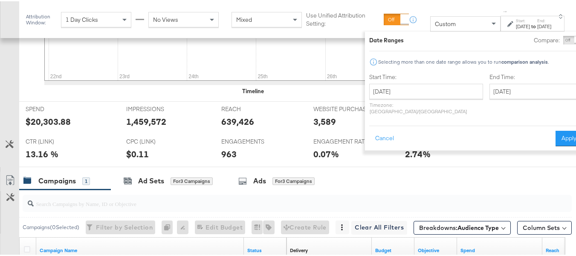
click at [550, 139] on div "Date Ranges Compare: Comparison is not available when breakdowns are selected S…" at bounding box center [476, 89] width 222 height 119
click at [556, 129] on button "Apply" at bounding box center [569, 136] width 27 height 15
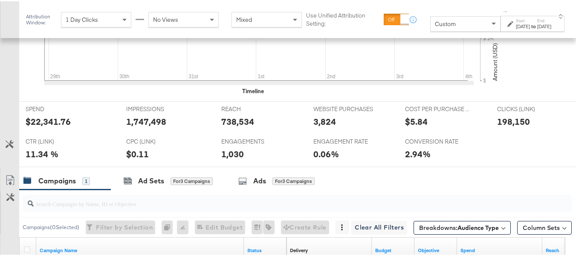
click at [43, 133] on div "SPEND SPEND $22,341.76" at bounding box center [69, 116] width 101 height 32
click at [238, 126] on div "738,534" at bounding box center [237, 120] width 33 height 12
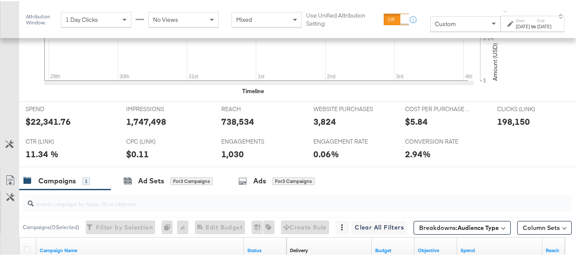
click at [157, 126] on div "1,747,498" at bounding box center [146, 120] width 40 height 12
click at [175, 126] on div at bounding box center [181, 121] width 26 height 9
click at [501, 126] on div "198,150" at bounding box center [513, 120] width 33 height 12
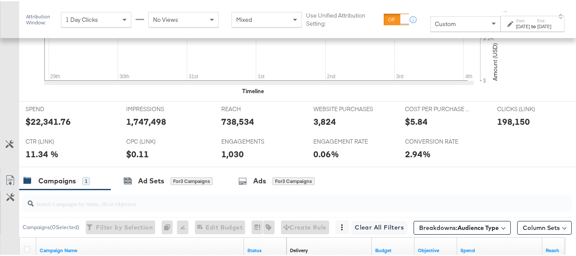
click at [462, 126] on div "$5.84" at bounding box center [444, 120] width 79 height 12
click at [317, 126] on div "3,824" at bounding box center [325, 120] width 23 height 12
click at [240, 159] on div "1,030" at bounding box center [232, 152] width 23 height 12
click at [239, 159] on div "1,030" at bounding box center [232, 152] width 23 height 12
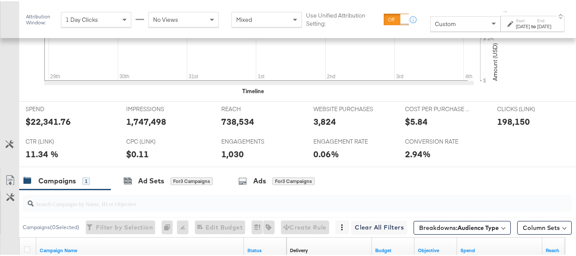
click at [224, 159] on div "1,030" at bounding box center [232, 152] width 23 height 12
click at [381, 116] on div "WEBSITE PURCHASES WEBSITE PURCHASES 3,824" at bounding box center [353, 116] width 92 height 32
click at [530, 27] on strong "to" at bounding box center [533, 25] width 7 height 6
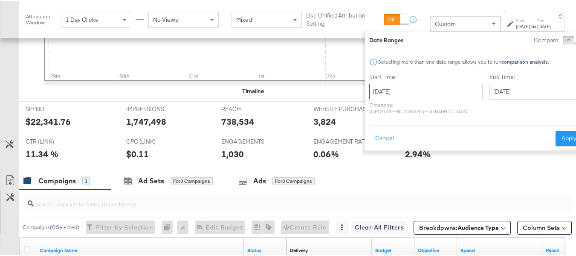
click at [397, 86] on input "July 29th 2025" at bounding box center [426, 89] width 114 height 15
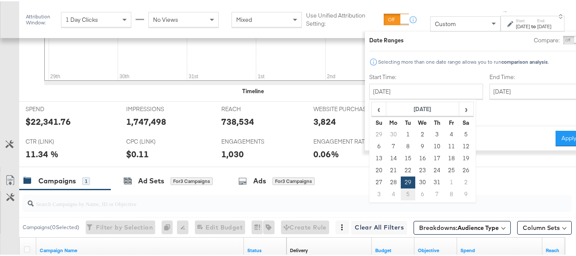
click at [401, 193] on td "5" at bounding box center [408, 193] width 15 height 12
type input "August 5th 2025"
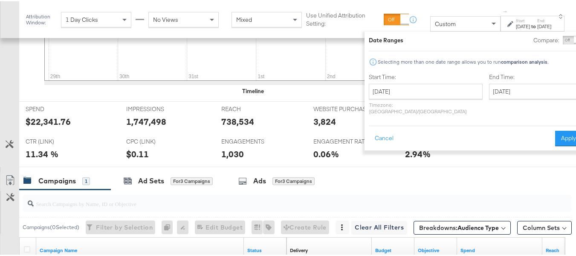
click at [494, 102] on div "End Time: August 5th 2025 ‹ August 2025 › Su Mo Tu We Th Fr Sa 27 28 29 30 31 1…" at bounding box center [535, 94] width 93 height 45
click at [490, 91] on input "August 5th 2025" at bounding box center [534, 89] width 90 height 15
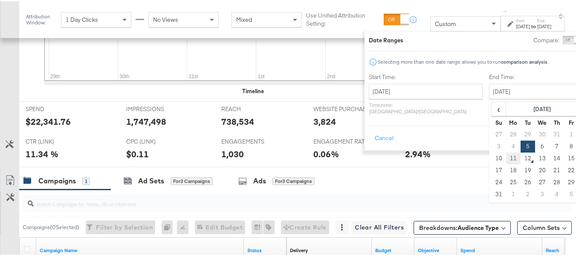
click at [506, 156] on td "11" at bounding box center [513, 157] width 15 height 12
type input "August 11th 2025"
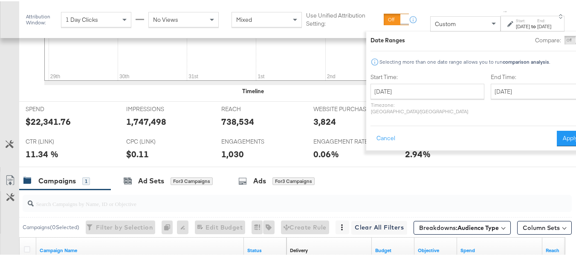
click at [557, 132] on button "Apply" at bounding box center [570, 136] width 27 height 15
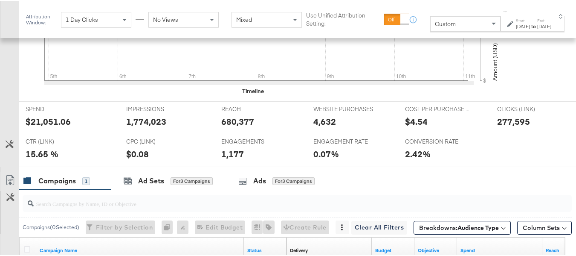
click at [50, 126] on div "$21,051.06" at bounding box center [48, 120] width 45 height 12
click at [228, 126] on div "680,377" at bounding box center [237, 120] width 33 height 12
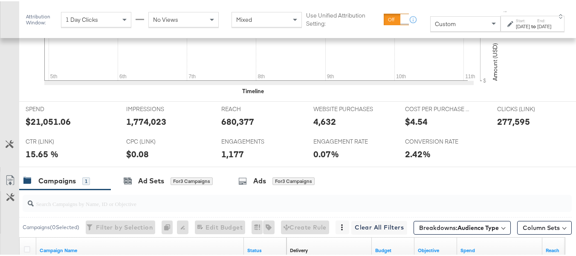
click at [148, 126] on div "1,774,023" at bounding box center [146, 120] width 40 height 12
click at [503, 126] on div "277,595" at bounding box center [513, 120] width 33 height 12
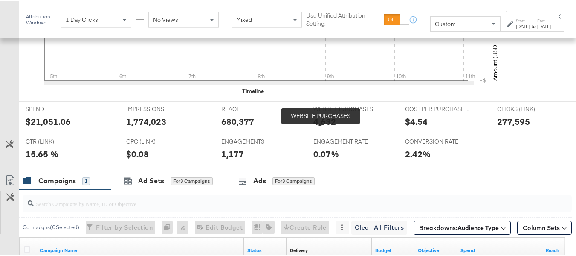
click at [321, 112] on span "WEBSITE PURCHASES" at bounding box center [346, 108] width 64 height 8
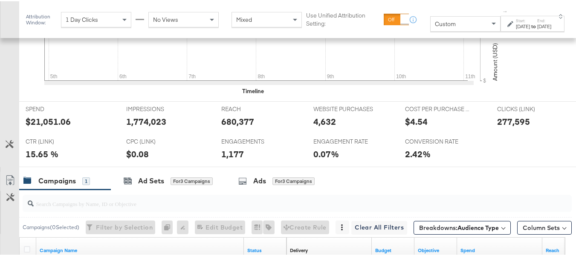
click at [319, 126] on div "4,632" at bounding box center [325, 120] width 23 height 12
click at [233, 159] on div "1,177" at bounding box center [232, 152] width 23 height 12
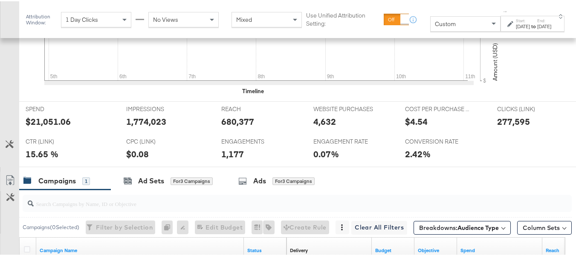
click at [257, 159] on div at bounding box center [259, 154] width 26 height 9
